Goal: Information Seeking & Learning: Learn about a topic

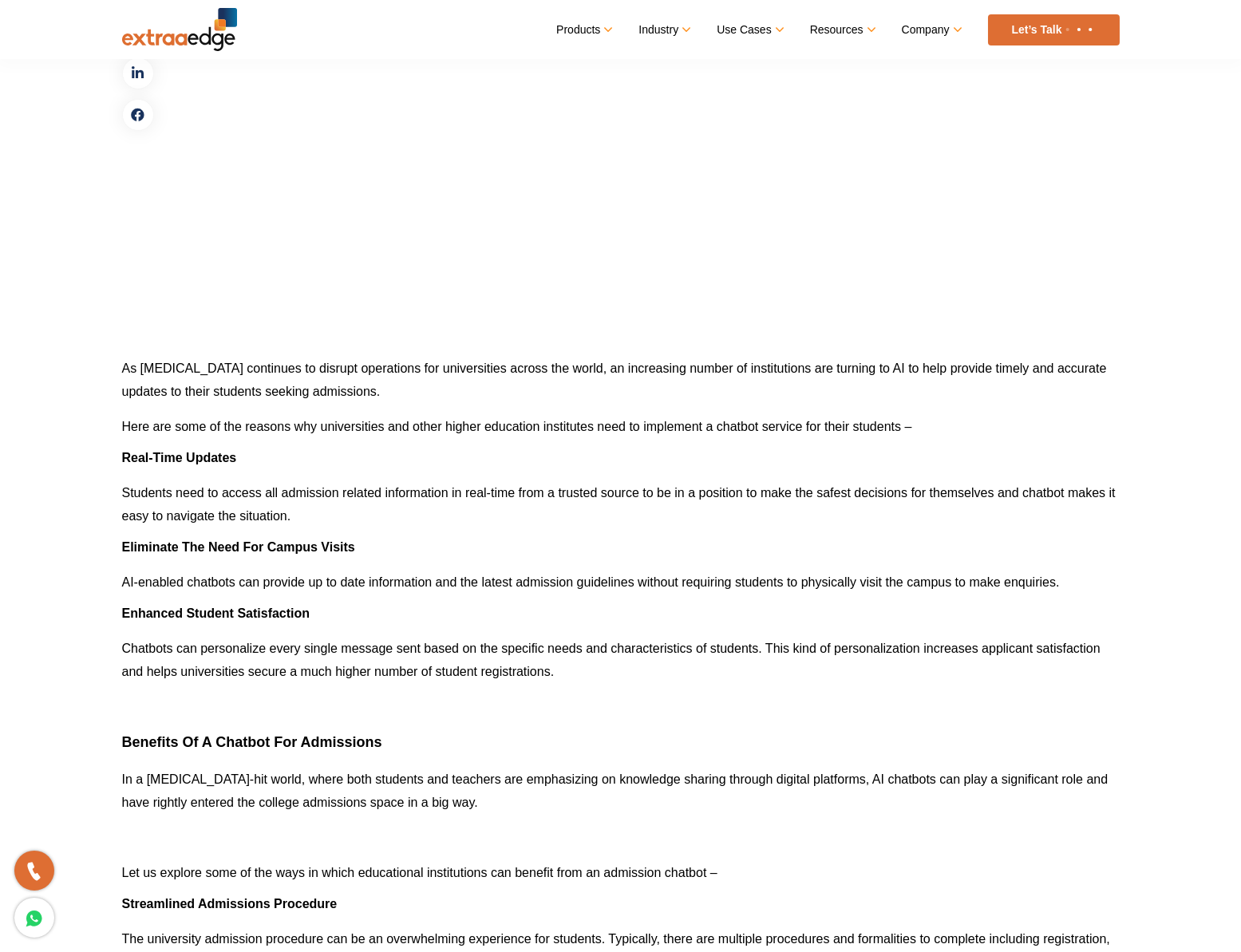
scroll to position [1835, 0]
click at [771, 491] on p "Students need to access all admission related information in real-time from a t…" at bounding box center [620, 503] width 998 height 46
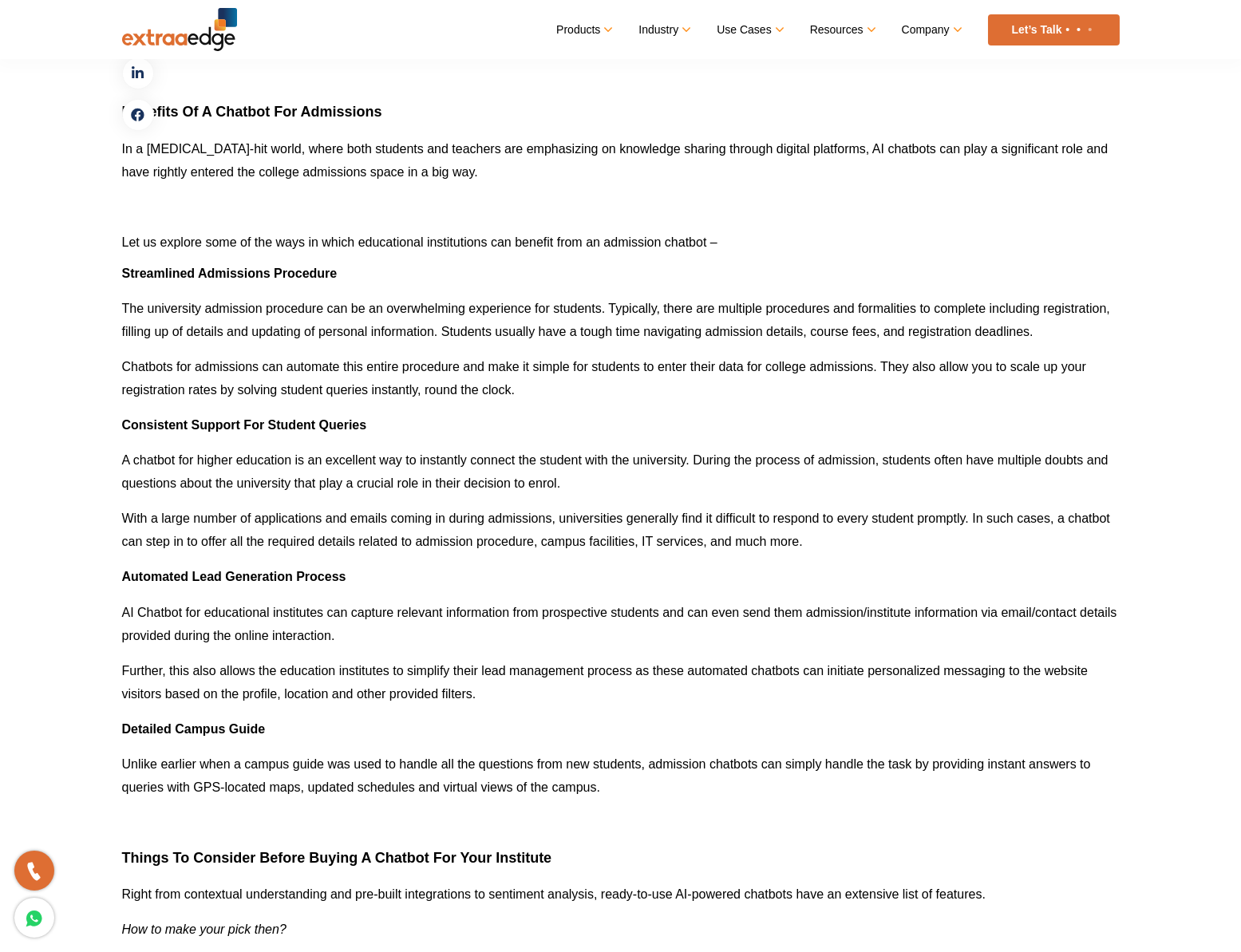
scroll to position [2472, 0]
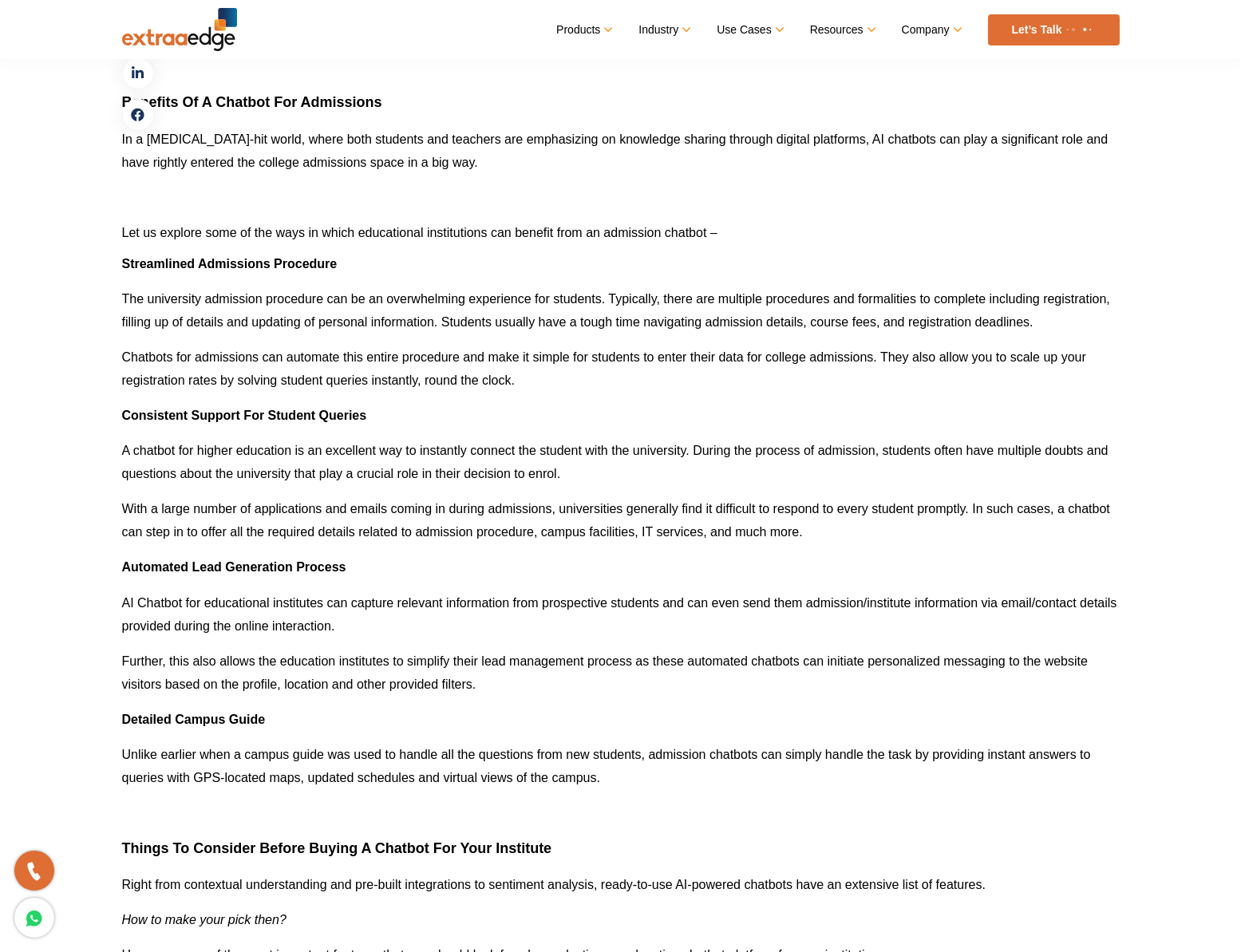
click at [649, 307] on p "The university admission procedure can be an overwhelming experience for studen…" at bounding box center [620, 311] width 998 height 46
click at [299, 473] on p "A chatbot for higher education is an excellent way to instantly connect the stu…" at bounding box center [620, 462] width 998 height 46
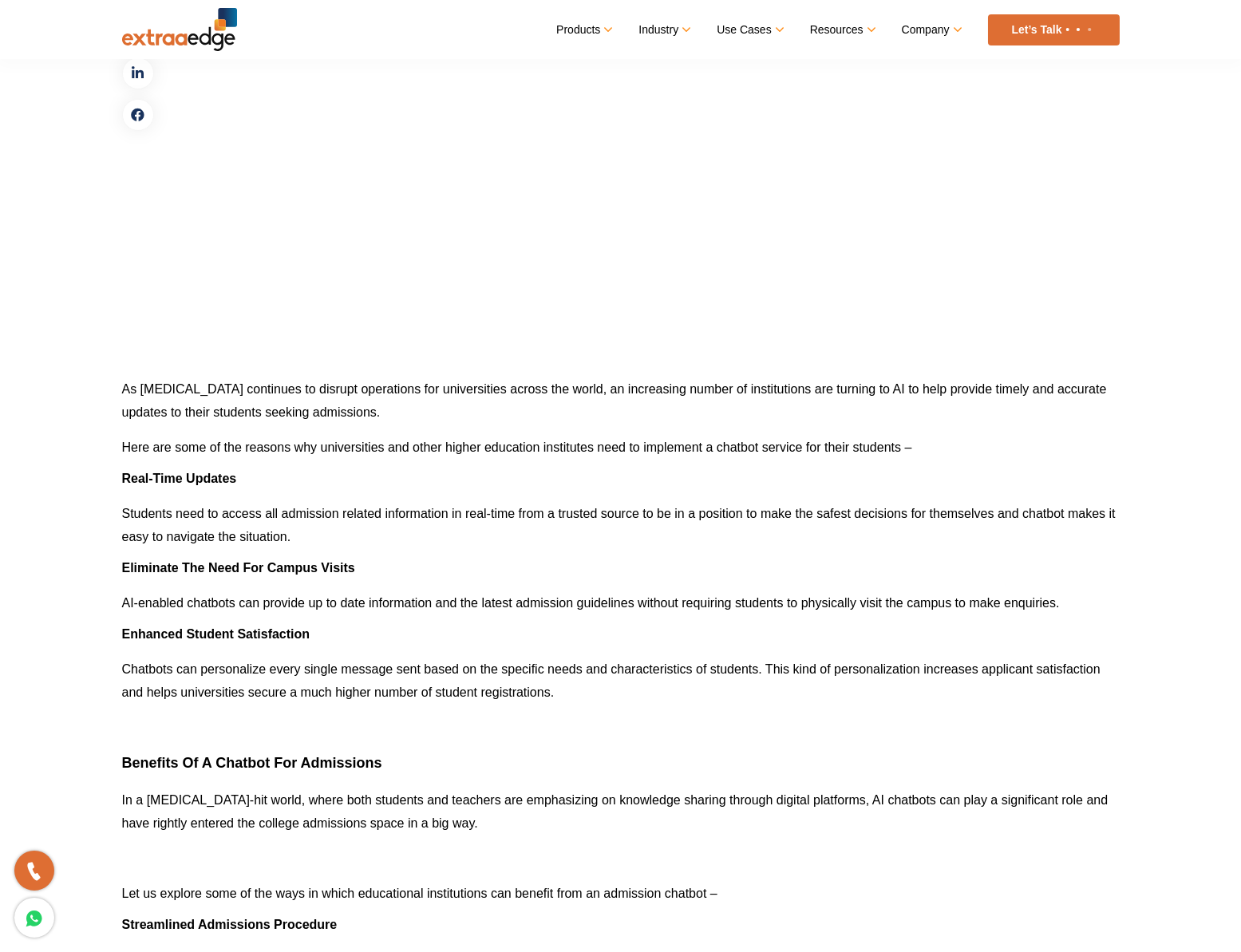
scroll to position [1914, 0]
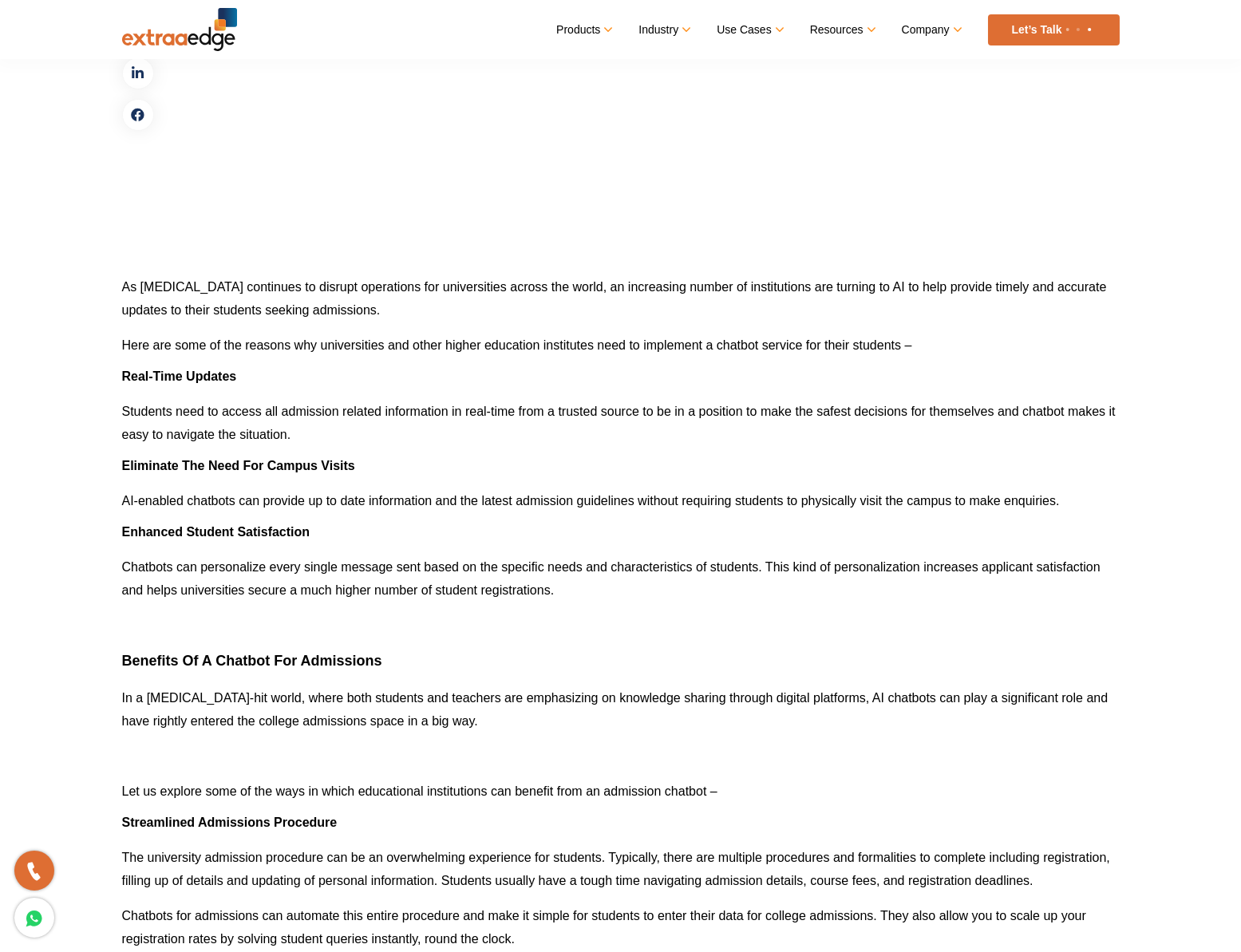
click at [141, 383] on strong "Real-Time Updates" at bounding box center [179, 376] width 115 height 14
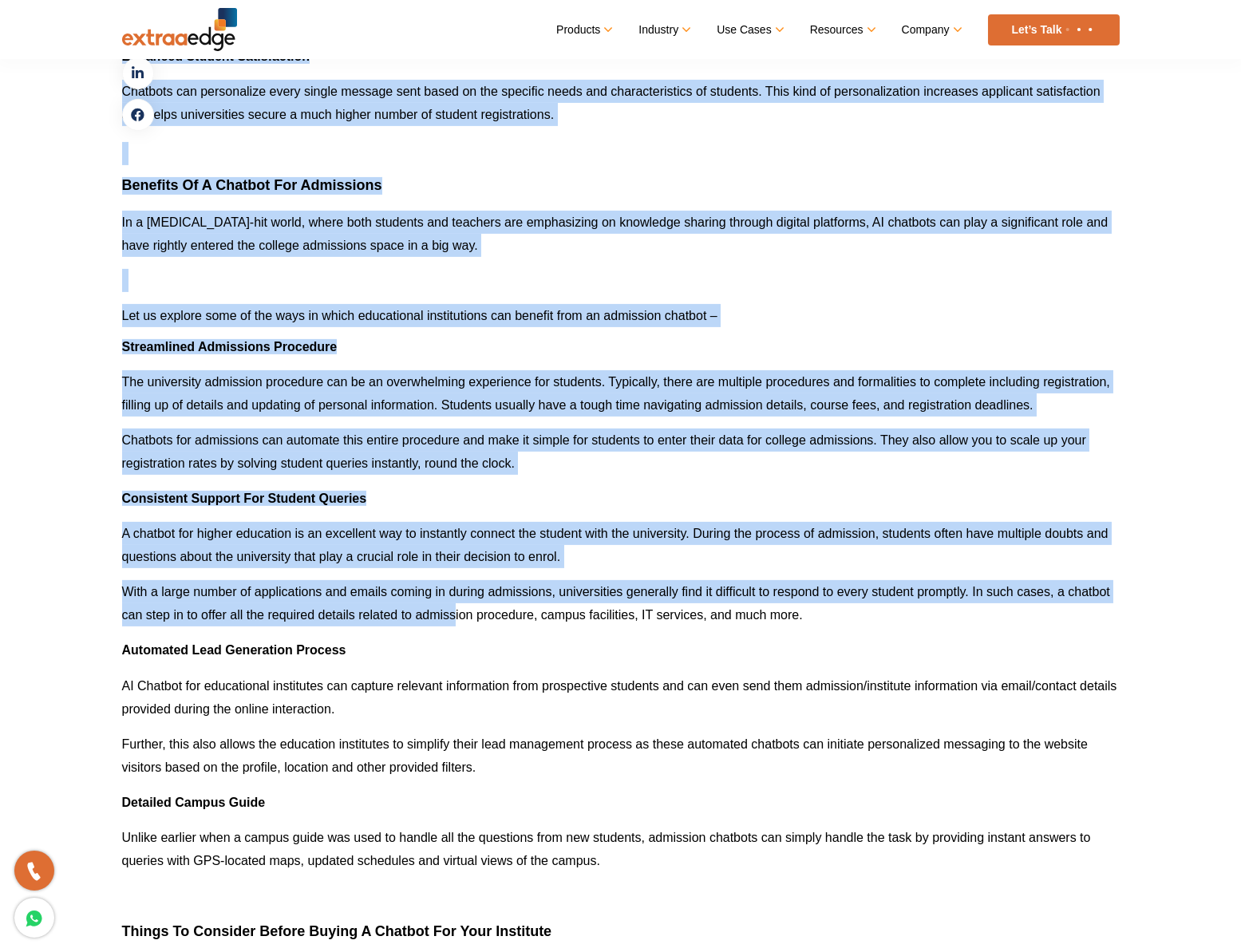
scroll to position [2472, 0]
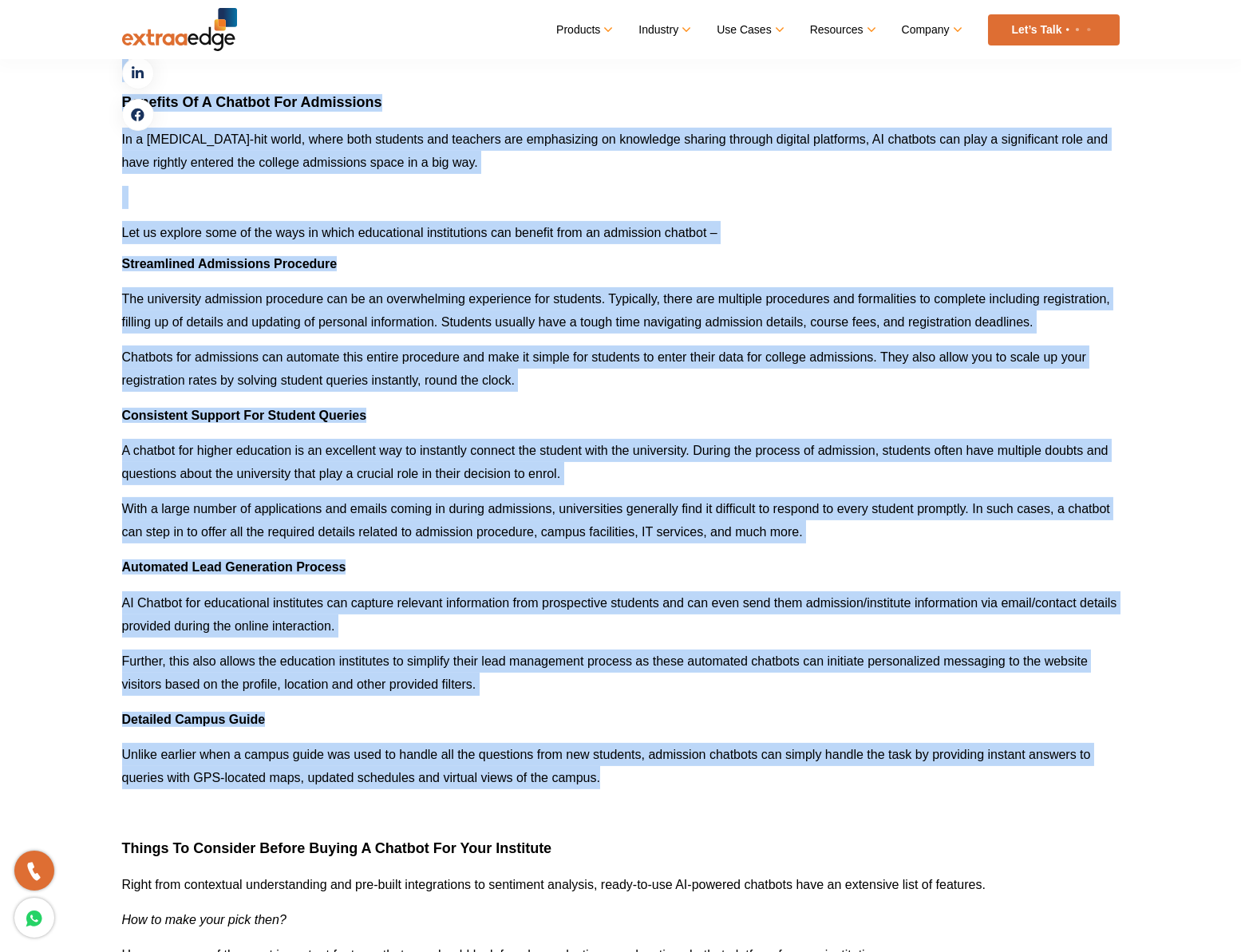
drag, startPoint x: 122, startPoint y: 378, endPoint x: 620, endPoint y: 780, distance: 640.0
click at [620, 780] on div "Chatbots for admissions can help students understand the admission process in a…" at bounding box center [620, 589] width 998 height 4692
copy div "Lore-Ipsu Dolorsi Ametcons adip el seddoe tem incididun utlabor etdoloremag al …"
click at [837, 522] on p "With a large number of applications and emails coming in during admissions, uni…" at bounding box center [620, 520] width 998 height 46
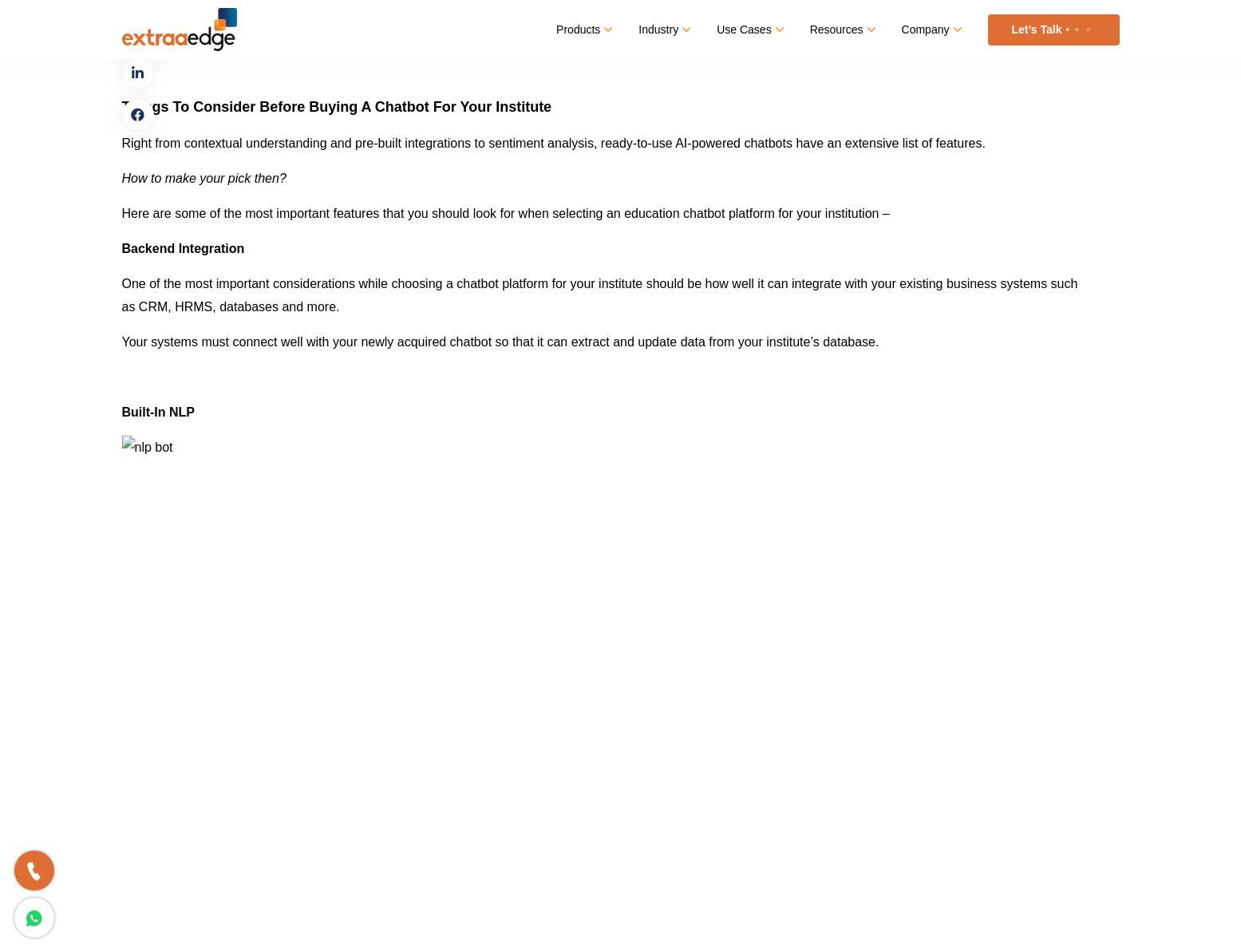
scroll to position [3190, 0]
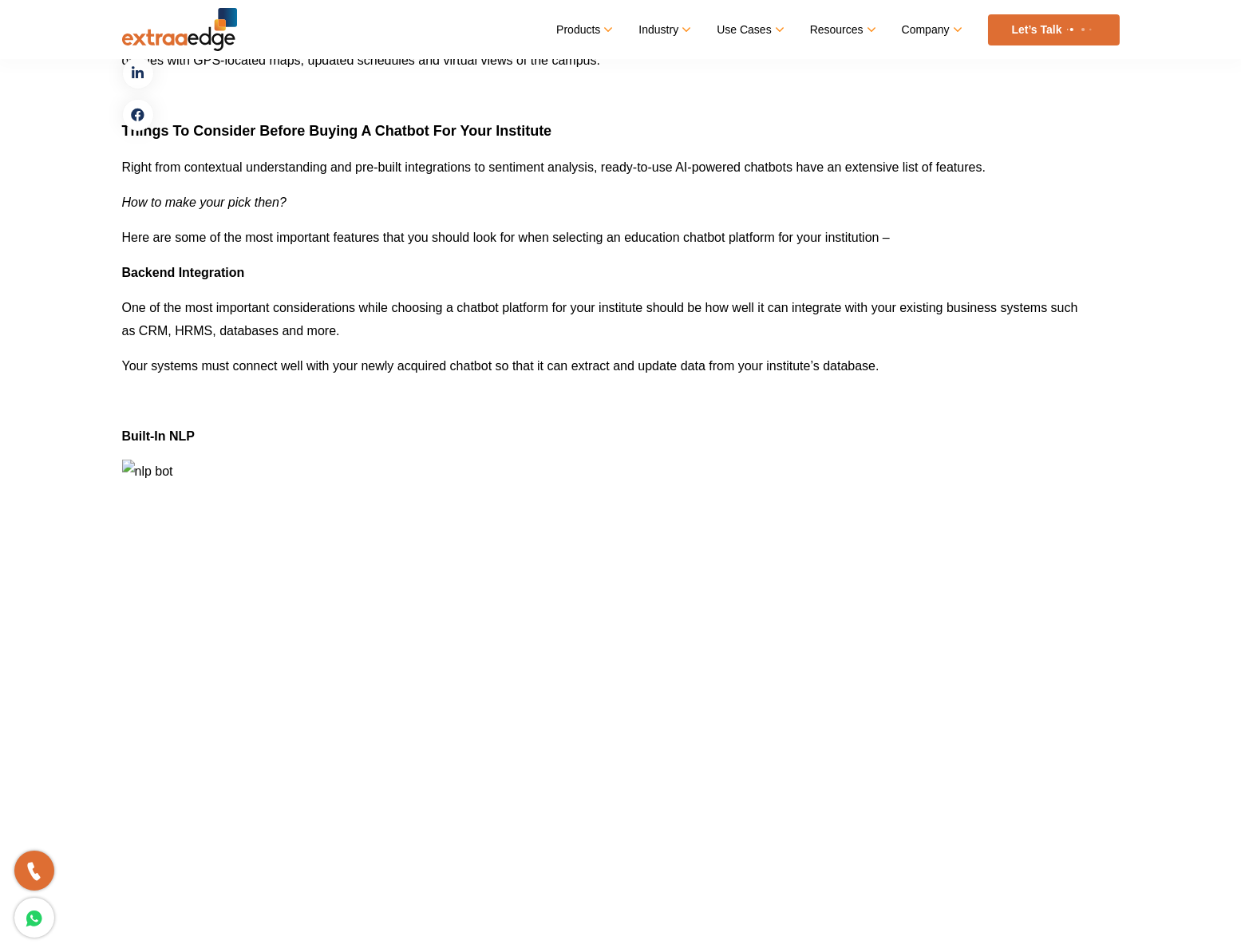
click at [156, 312] on p "One of the most important considerations while choosing a chatbot platform for …" at bounding box center [620, 319] width 998 height 46
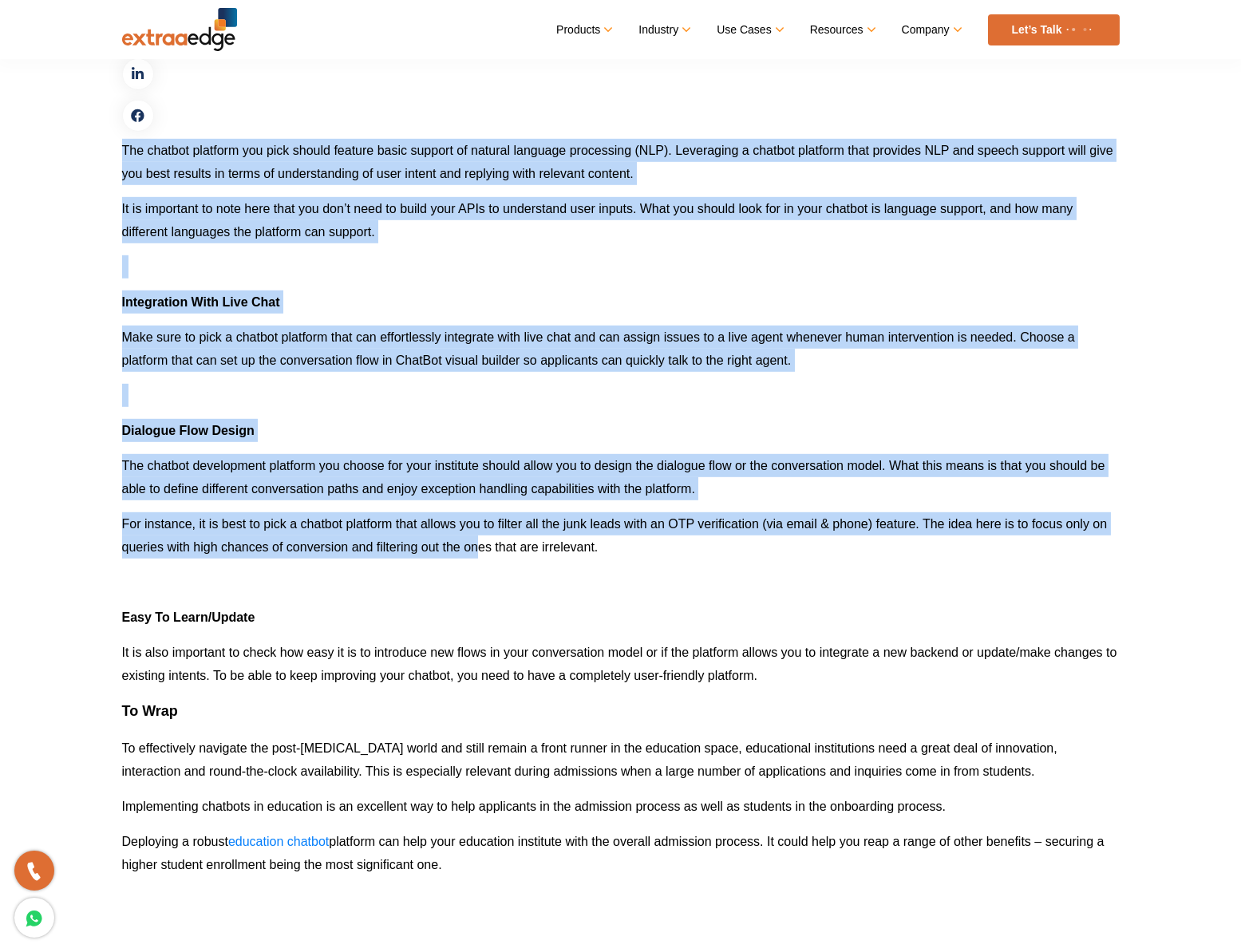
scroll to position [4546, 0]
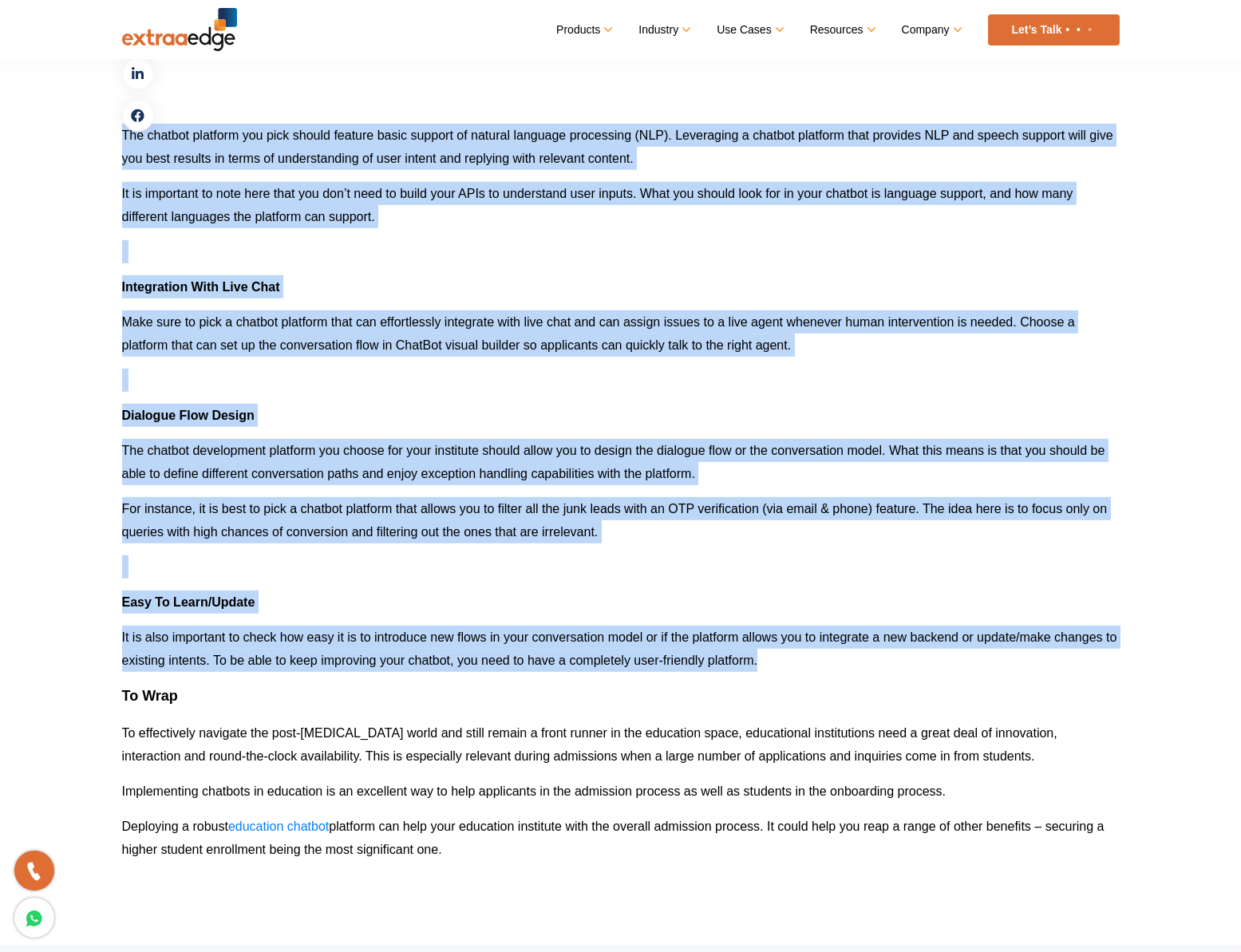
drag, startPoint x: 121, startPoint y: 276, endPoint x: 778, endPoint y: 665, distance: 763.5
copy div "Loremip Dolorsitame Con ad eli sedd eiusmodte incididuntutla etdol magnaali e a…"
